Goal: Task Accomplishment & Management: Manage account settings

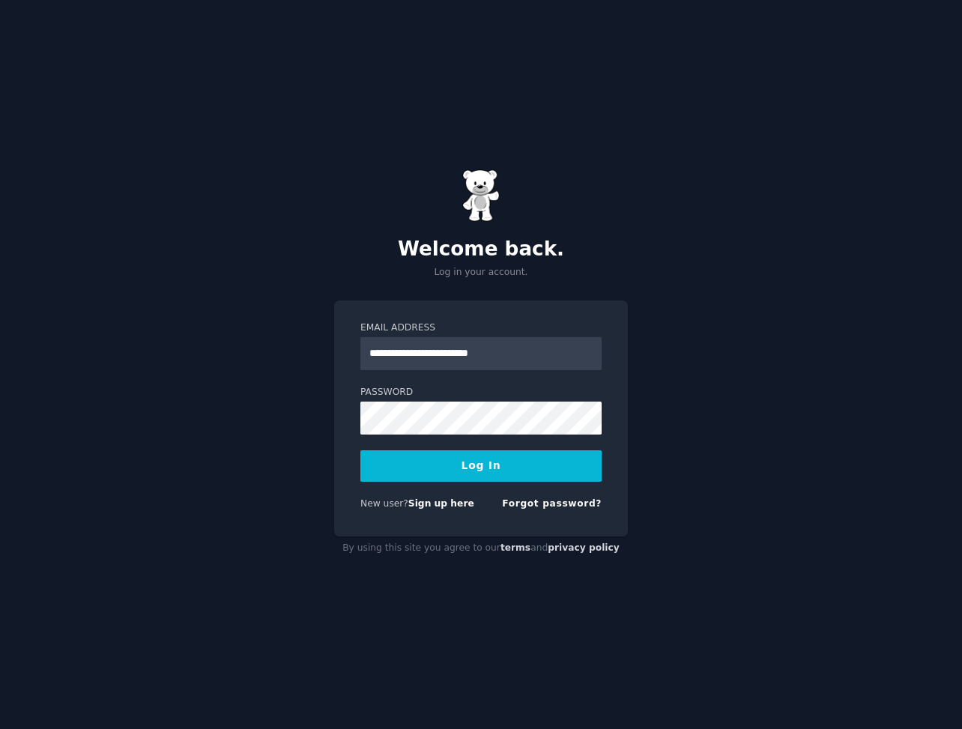
click at [518, 475] on button "Log In" at bounding box center [480, 465] width 241 height 31
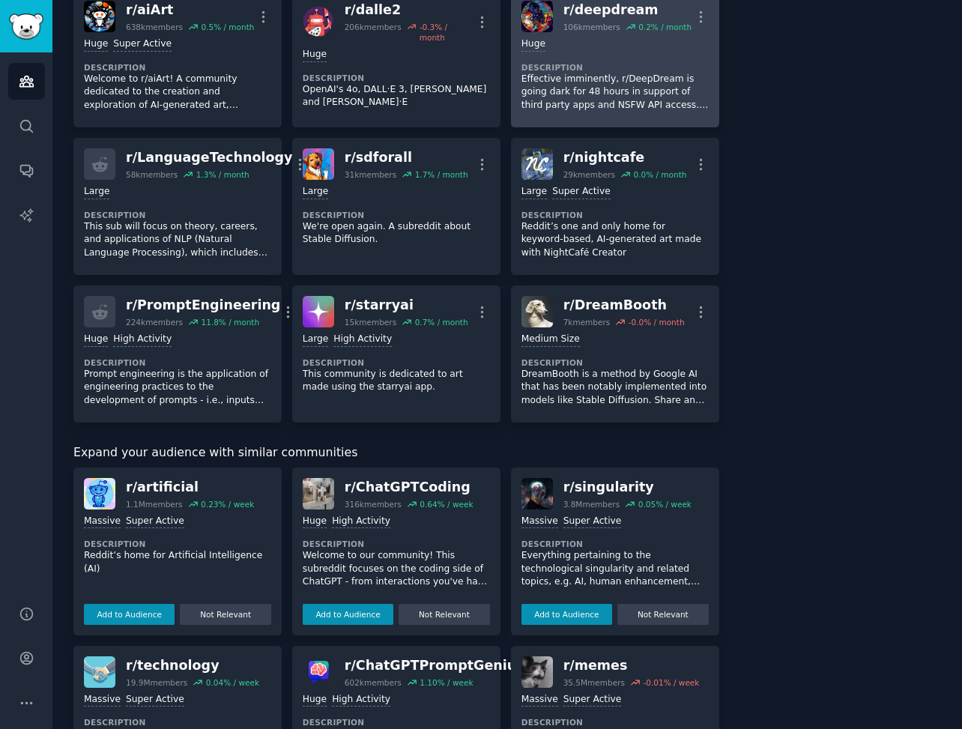
scroll to position [525, 0]
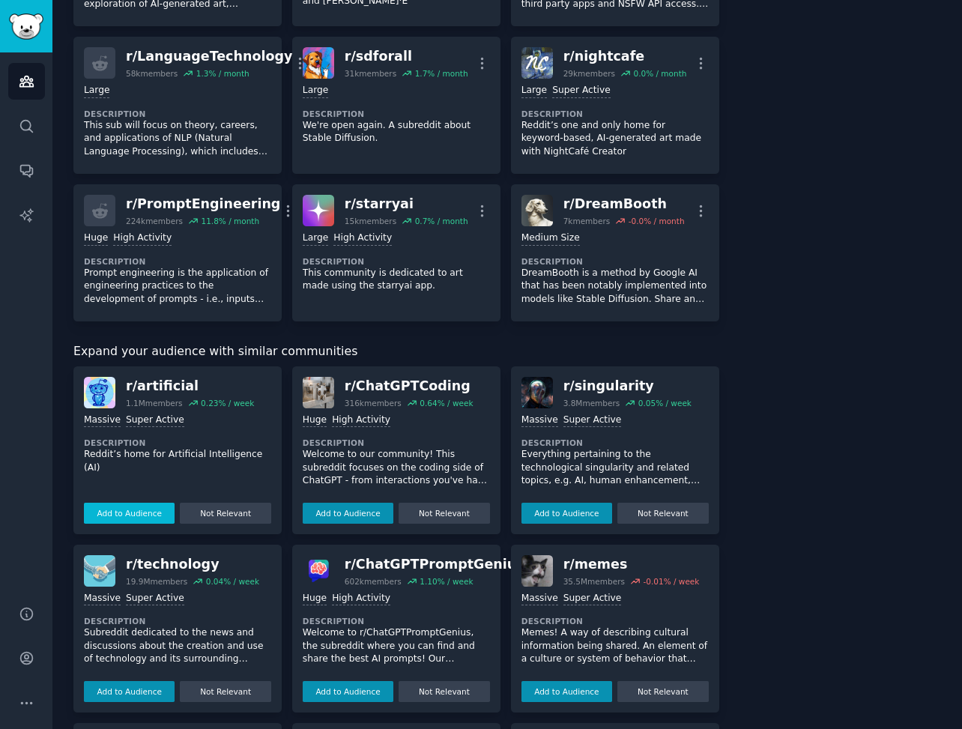
click at [113, 503] on button "Add to Audience" at bounding box center [129, 513] width 91 height 21
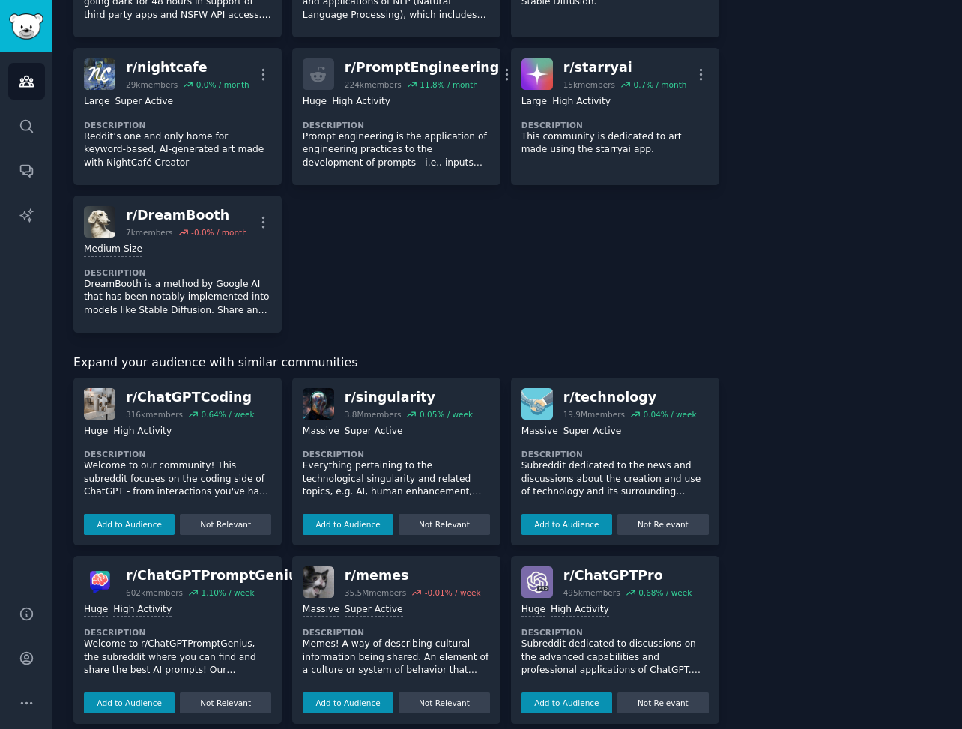
scroll to position [674, 0]
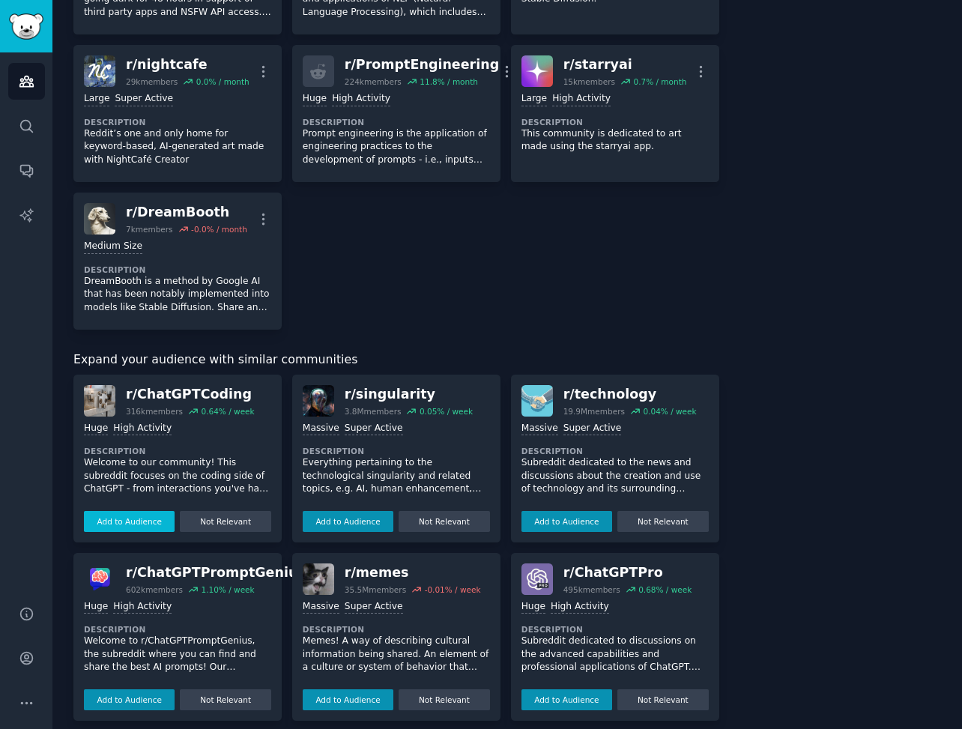
click at [138, 511] on button "Add to Audience" at bounding box center [129, 521] width 91 height 21
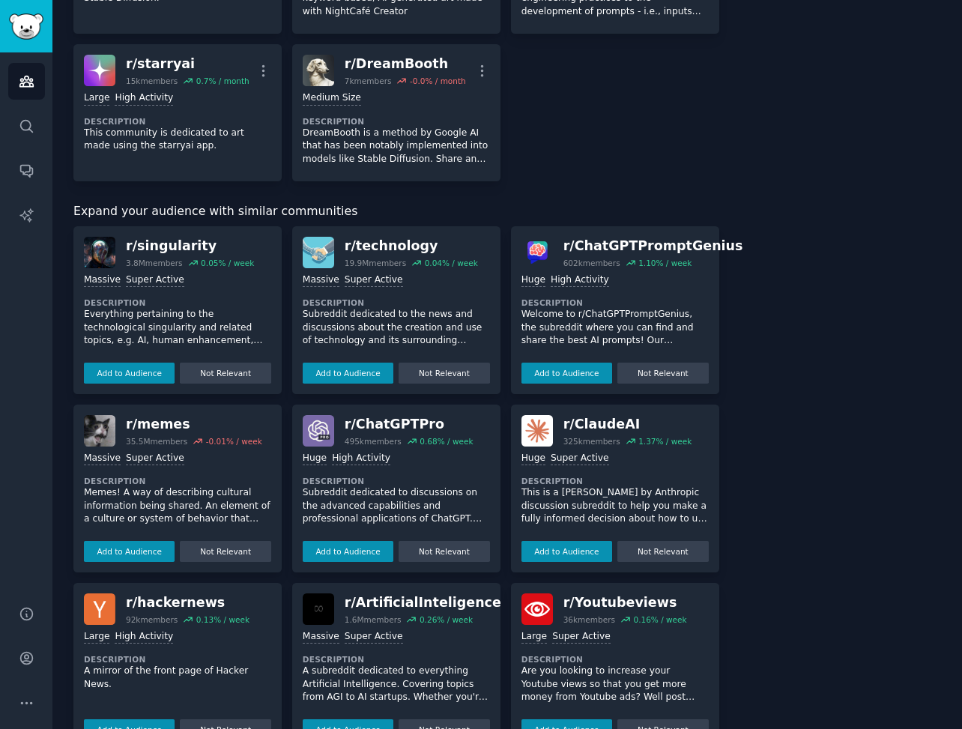
scroll to position [824, 0]
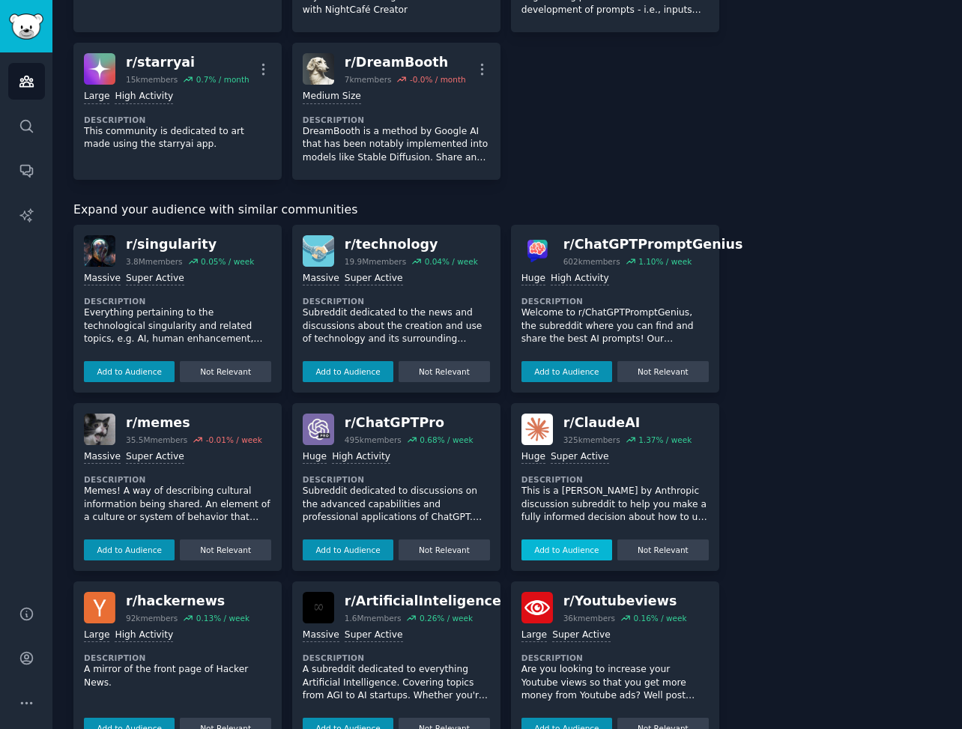
click at [573, 540] on button "Add to Audience" at bounding box center [567, 550] width 91 height 21
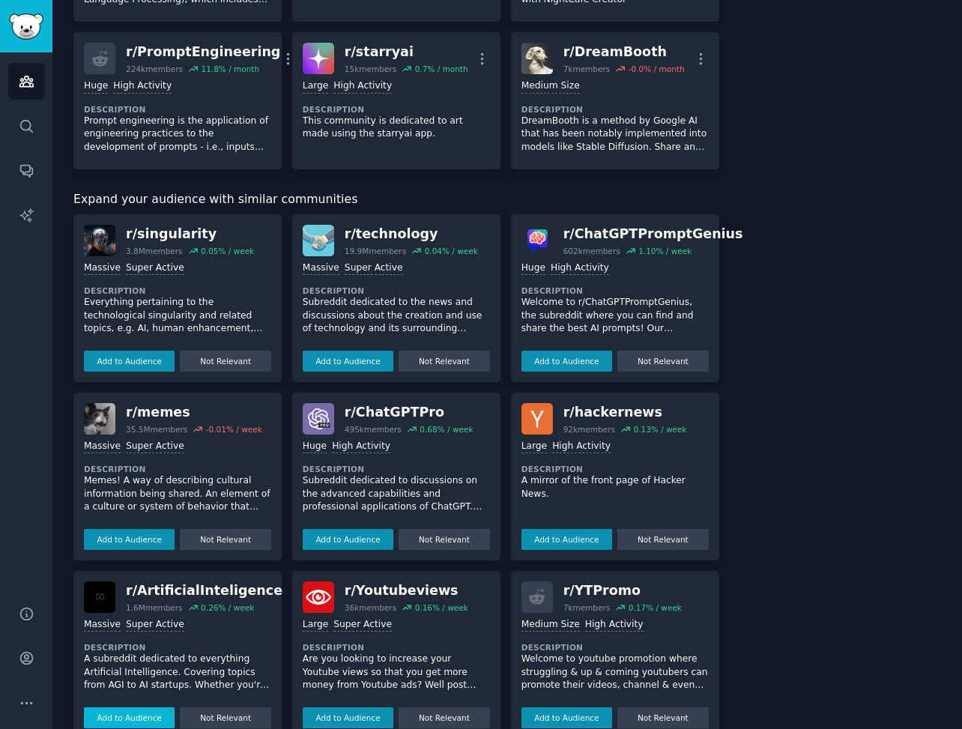
click at [137, 707] on button "Add to Audience" at bounding box center [129, 717] width 91 height 21
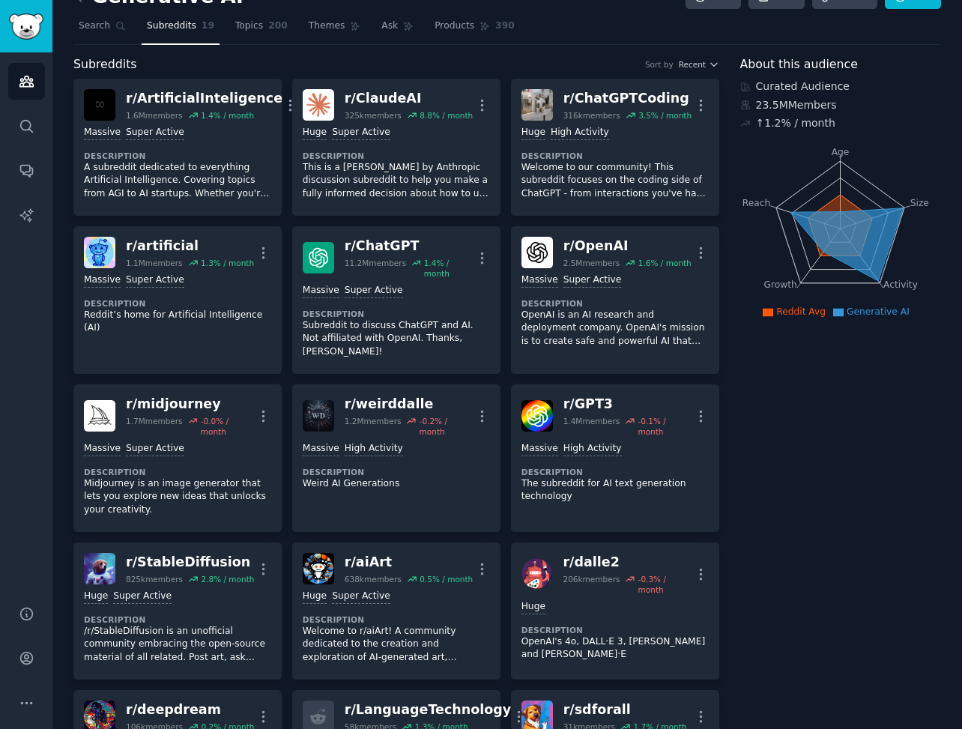
scroll to position [0, 0]
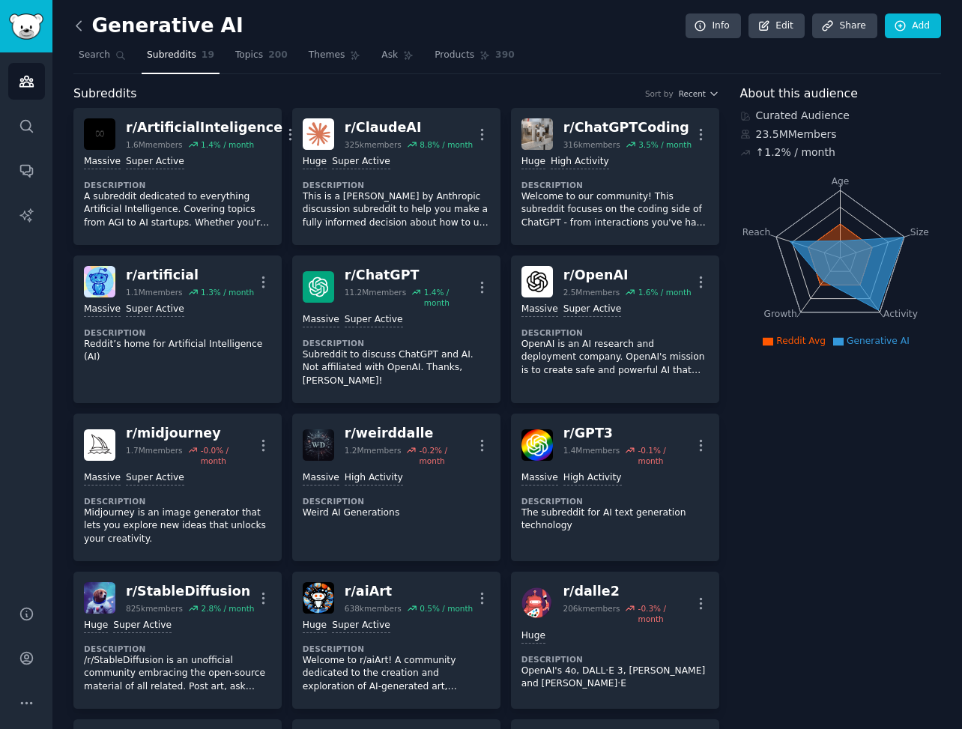
click at [82, 22] on icon at bounding box center [79, 26] width 16 height 16
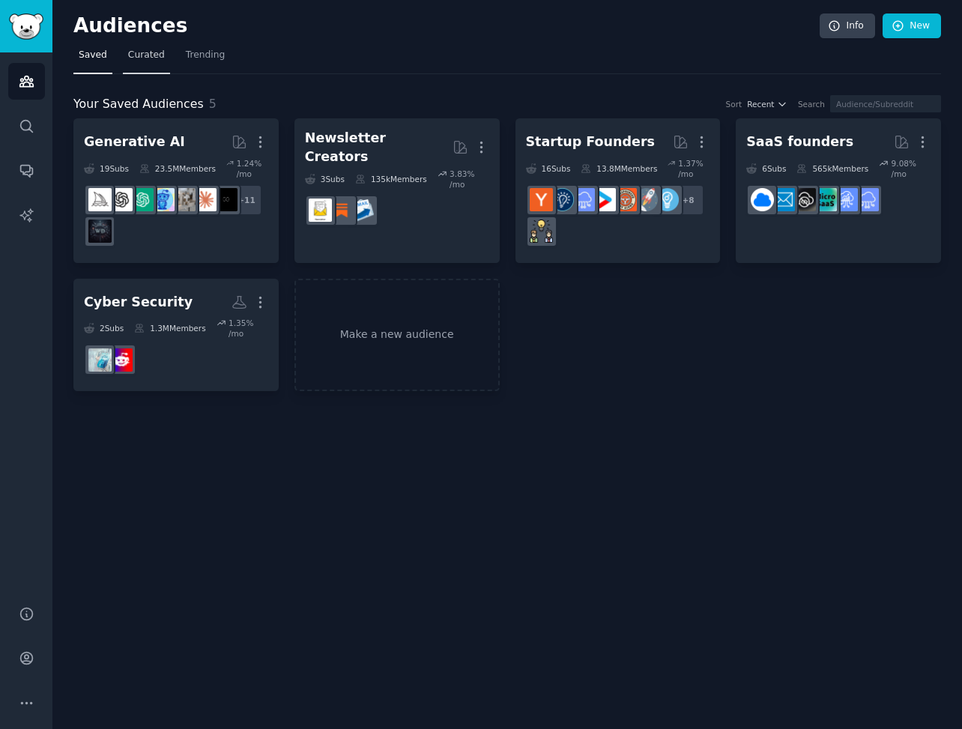
click at [136, 57] on span "Curated" at bounding box center [146, 55] width 37 height 13
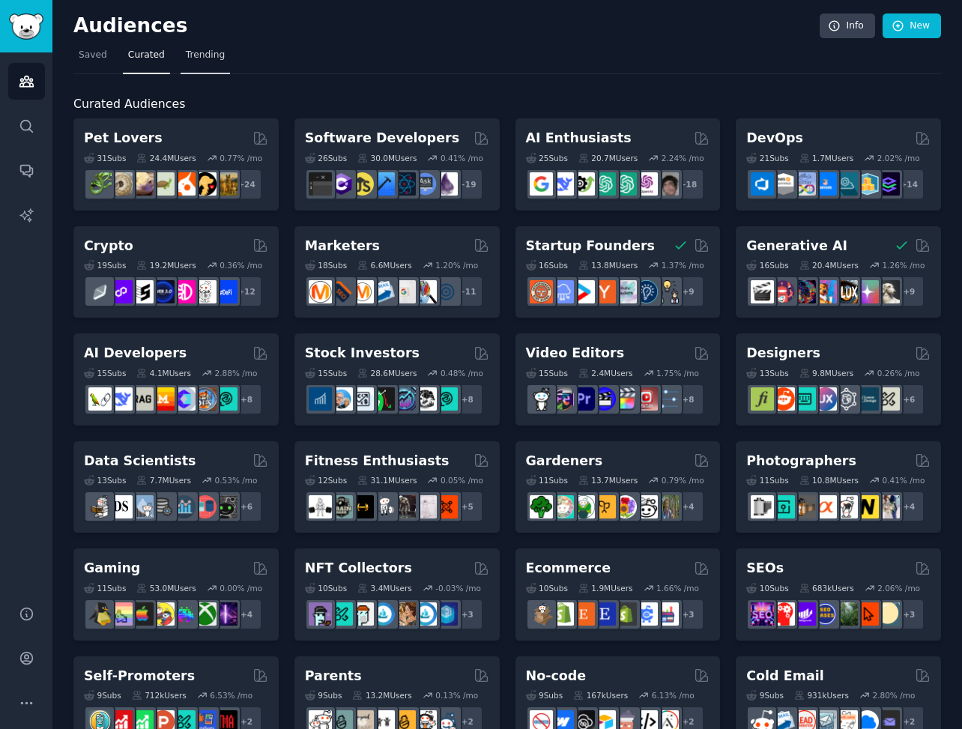
click at [200, 53] on span "Trending" at bounding box center [205, 55] width 39 height 13
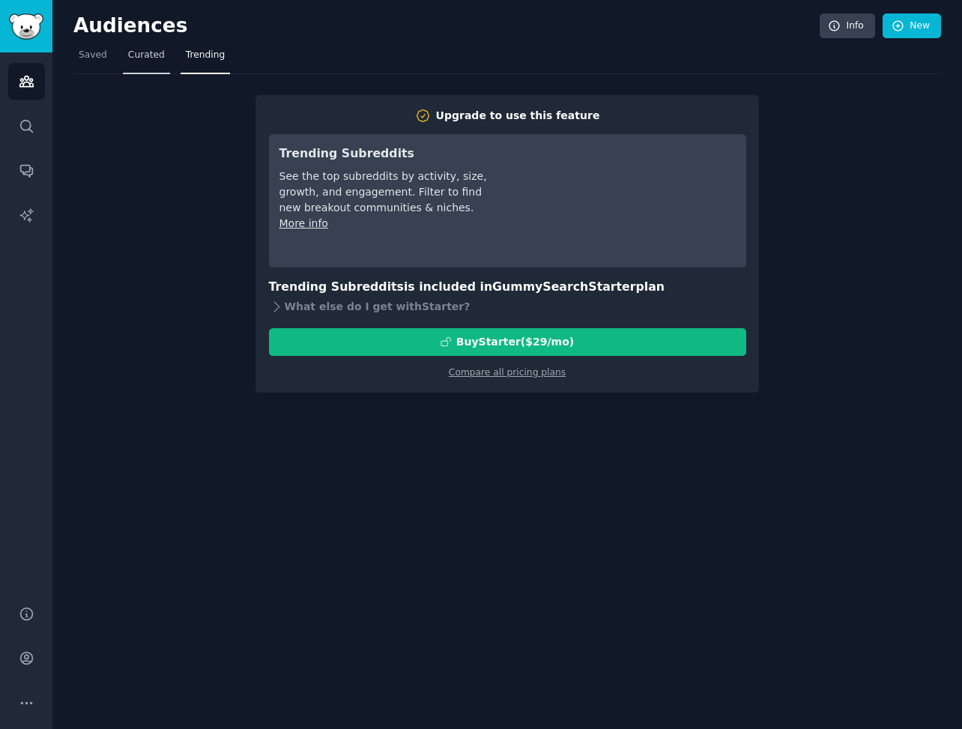
click at [146, 59] on span "Curated" at bounding box center [146, 55] width 37 height 13
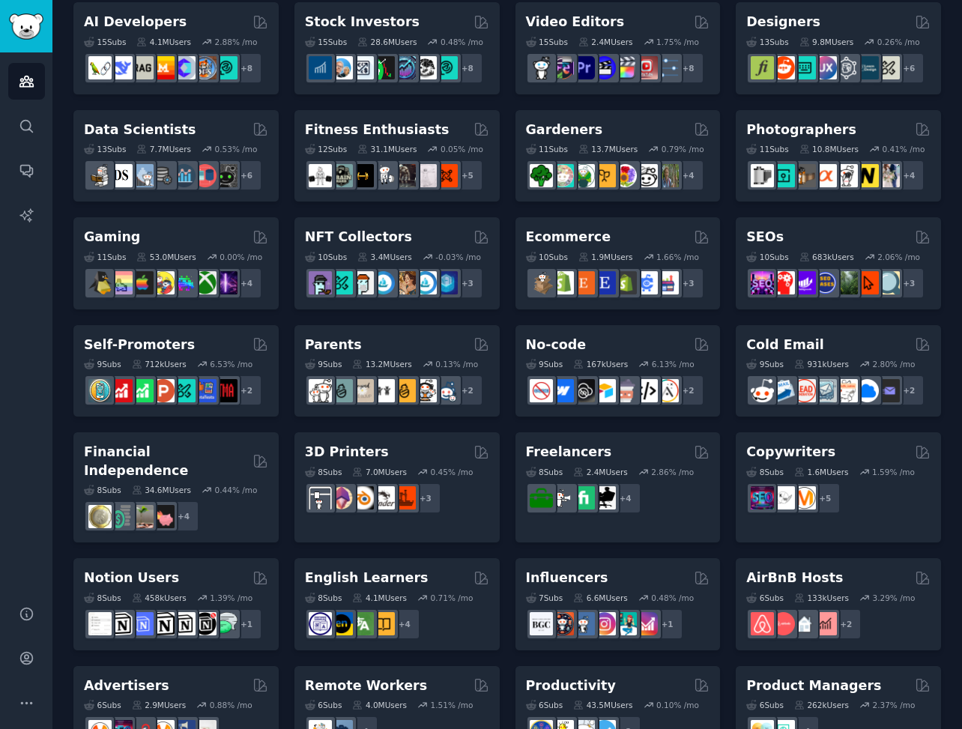
scroll to position [300, 0]
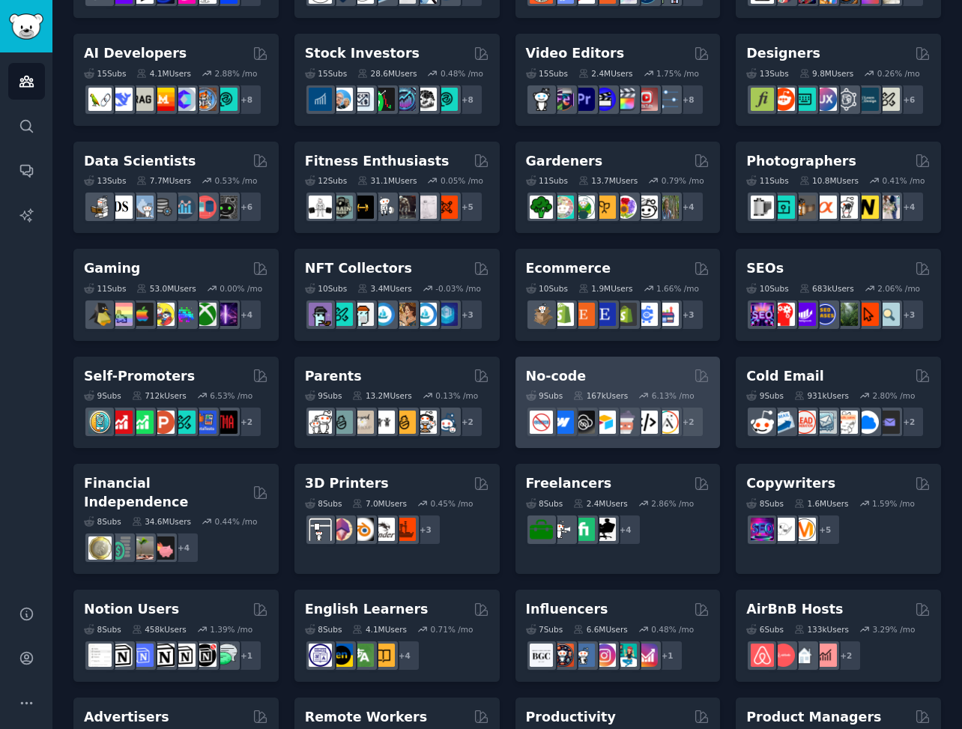
click at [556, 369] on h2 "No-code" at bounding box center [556, 376] width 61 height 19
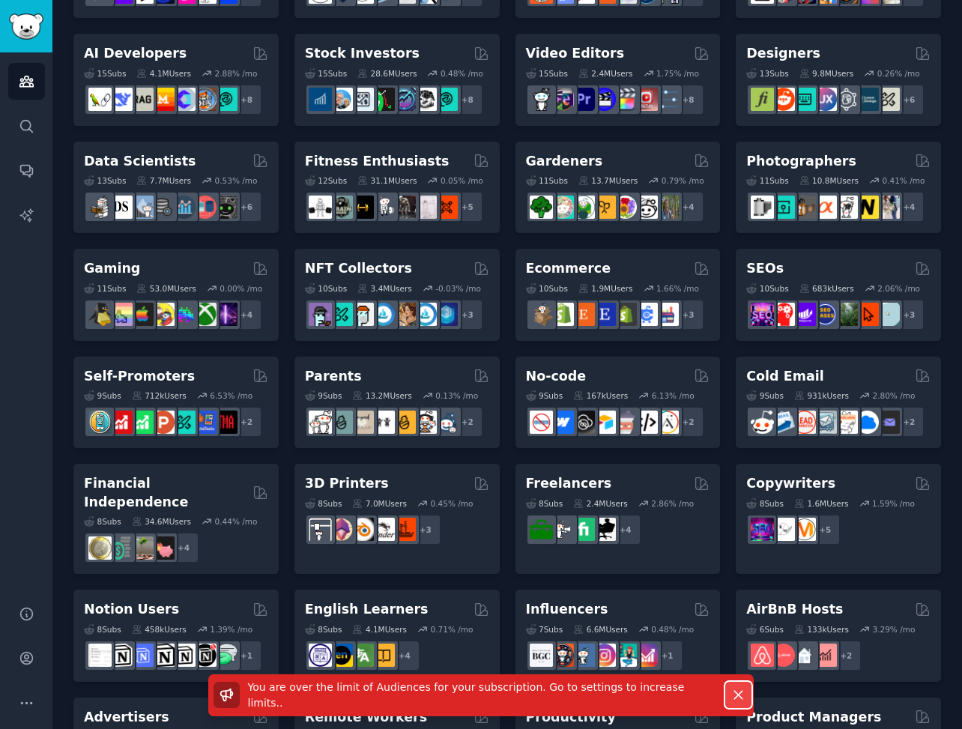
click at [731, 701] on icon "button" at bounding box center [739, 695] width 16 height 16
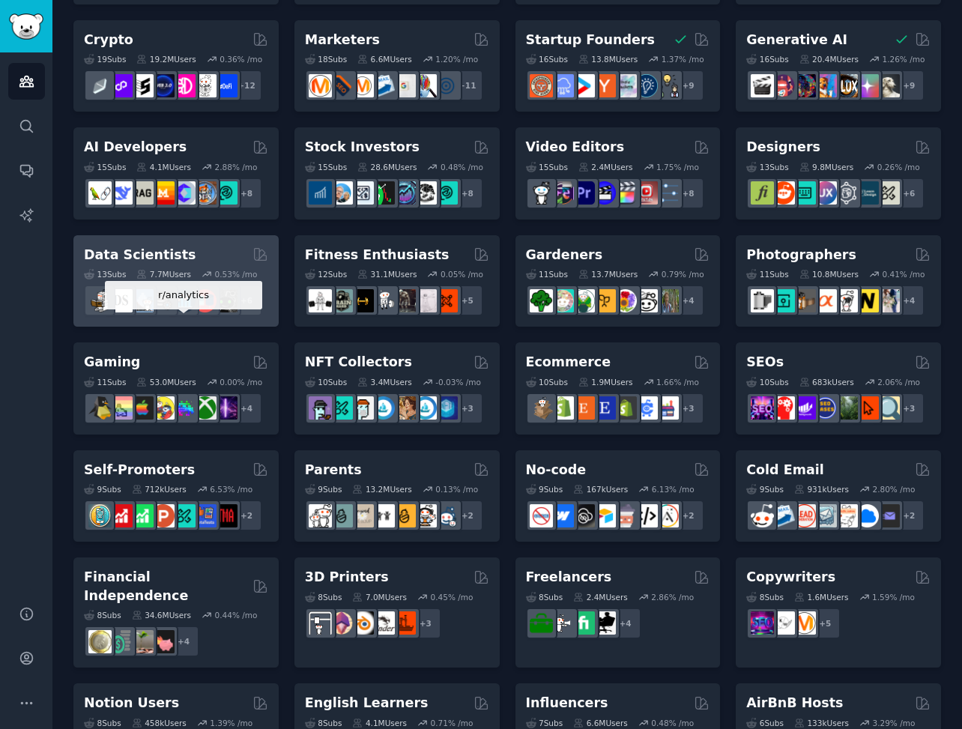
scroll to position [0, 0]
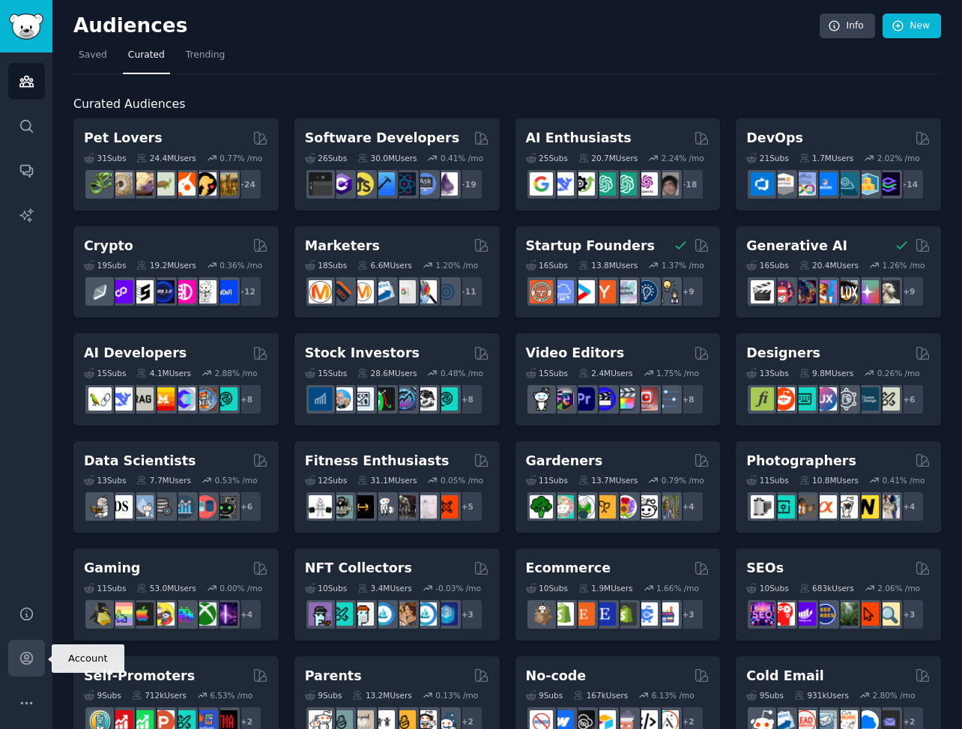
click at [22, 659] on icon "Sidebar" at bounding box center [27, 658] width 16 height 16
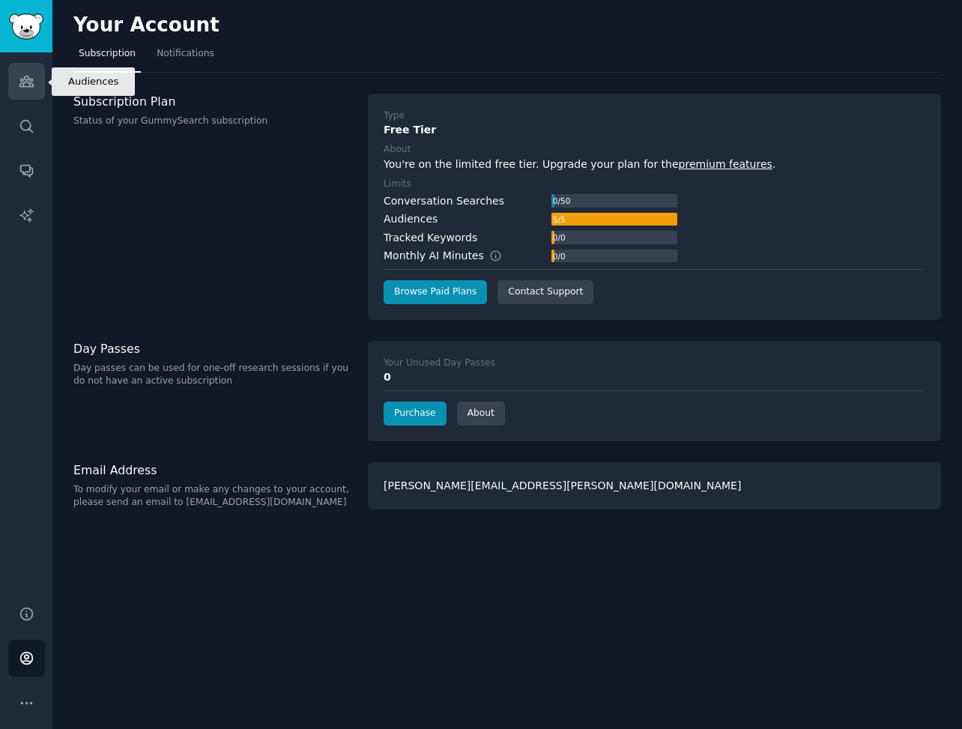
click at [32, 73] on icon "Sidebar" at bounding box center [27, 81] width 16 height 16
